Goal: Information Seeking & Learning: Learn about a topic

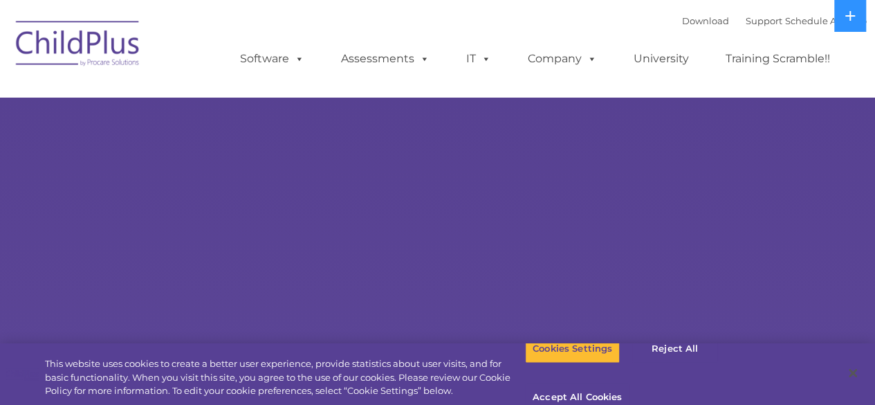
select select "MEDIUM"
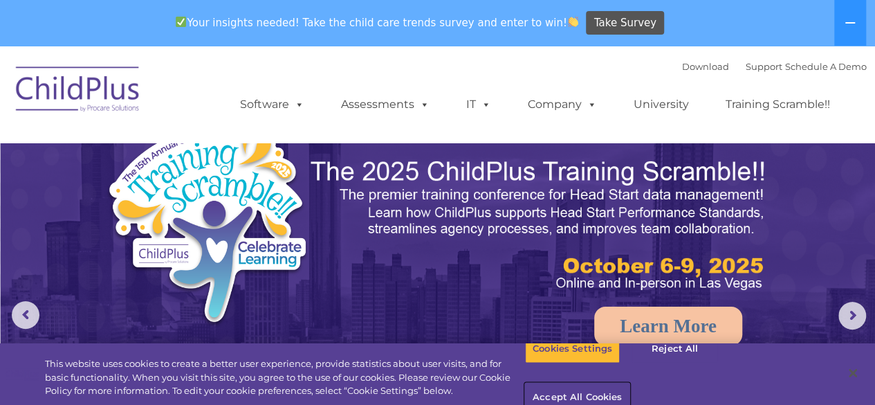
click at [629, 383] on button "Accept All Cookies" at bounding box center [577, 397] width 104 height 29
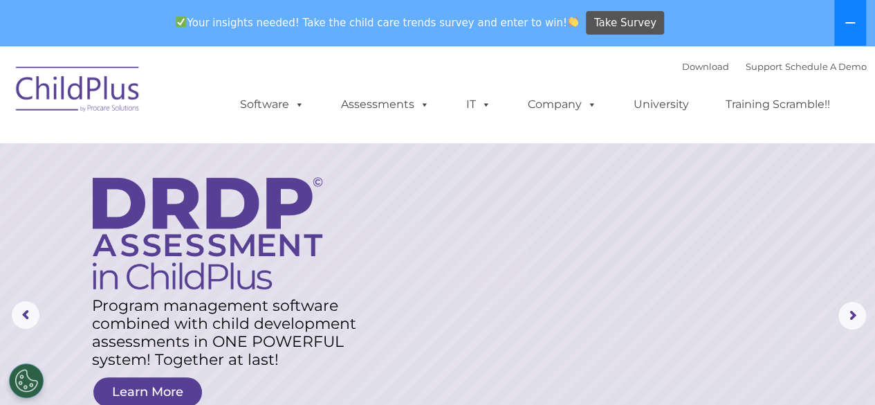
click at [855, 16] on button at bounding box center [850, 23] width 32 height 46
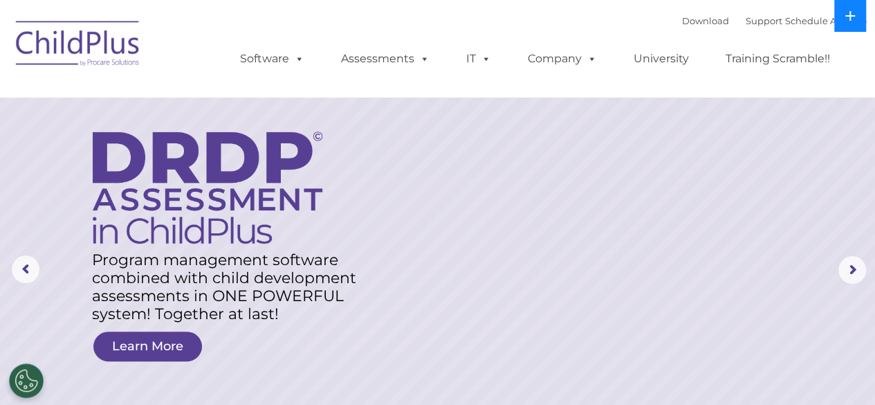
click at [855, 16] on icon at bounding box center [850, 15] width 11 height 11
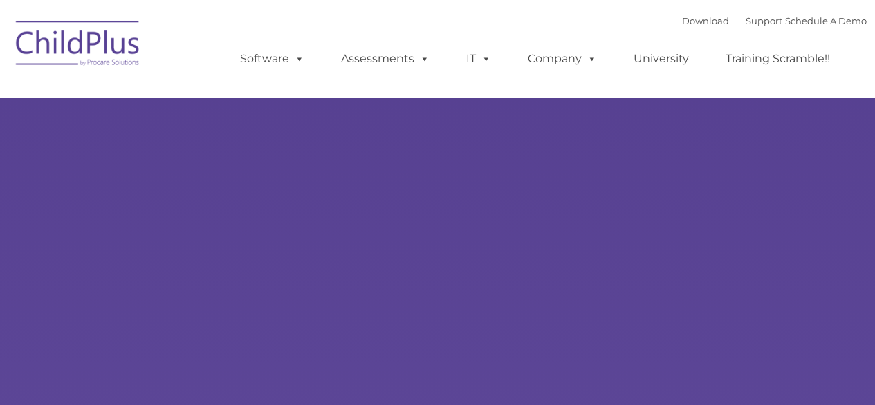
select select "MEDIUM"
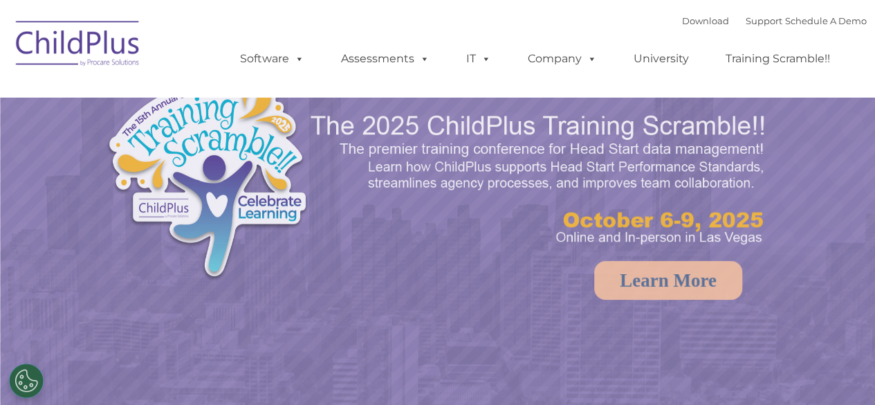
select select "MEDIUM"
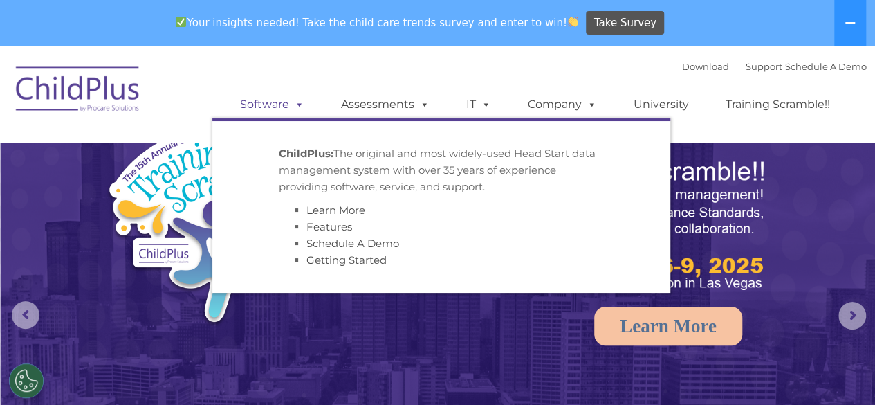
click at [285, 110] on link "Software" at bounding box center [272, 105] width 92 height 28
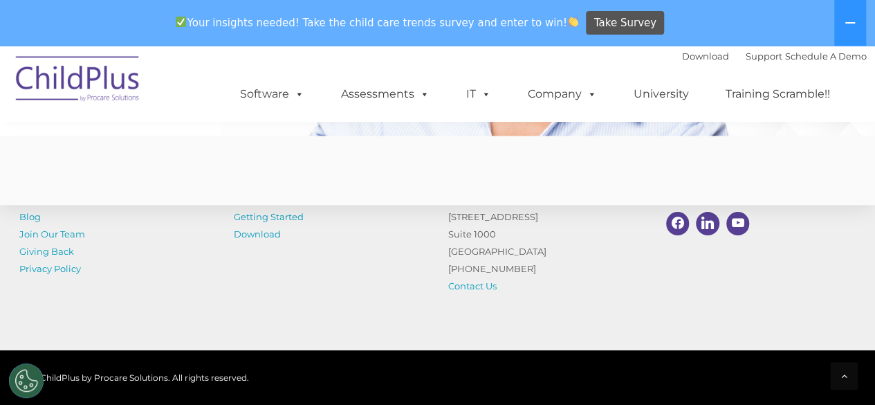
scroll to position [3556, 0]
